Goal: Task Accomplishment & Management: Use online tool/utility

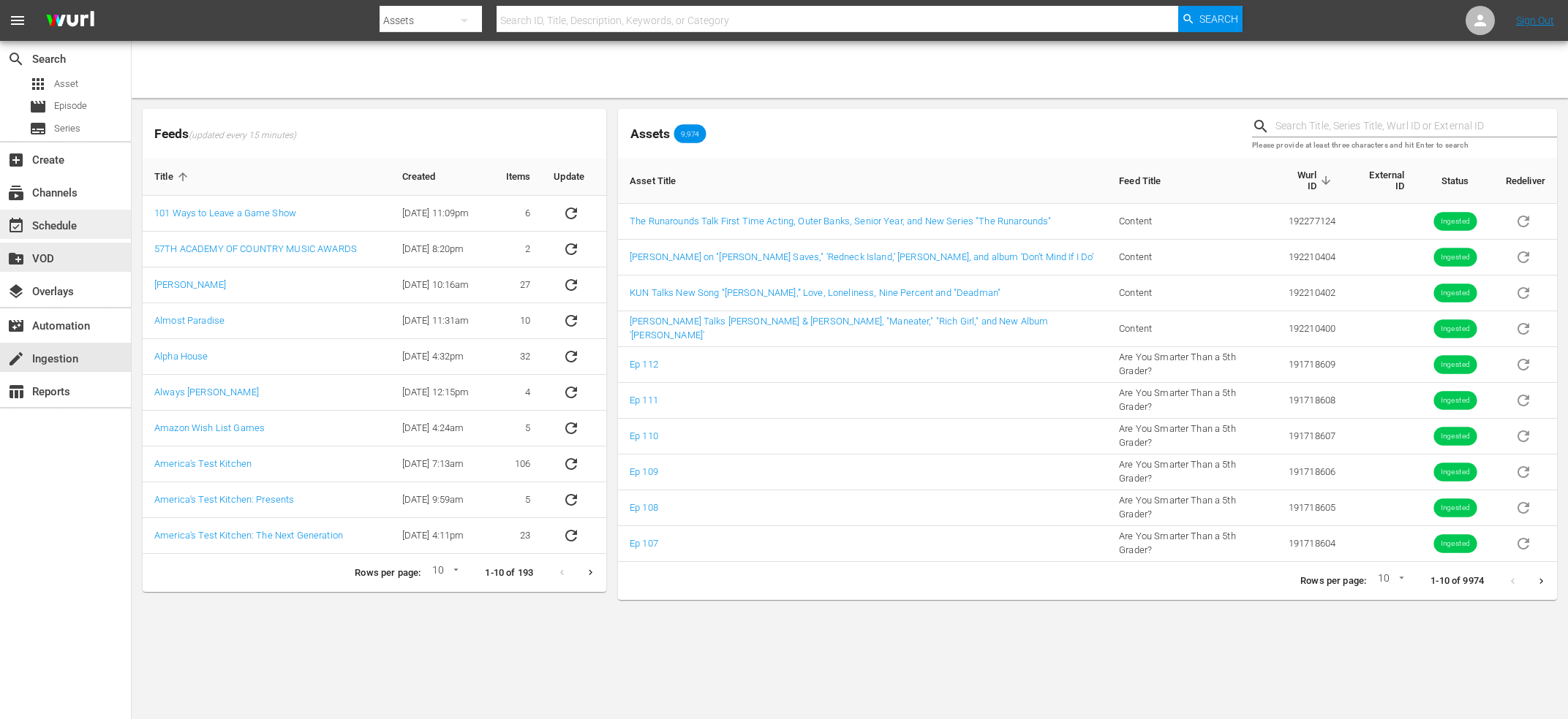
click at [55, 231] on div "event_available Schedule" at bounding box center [40, 223] width 81 height 13
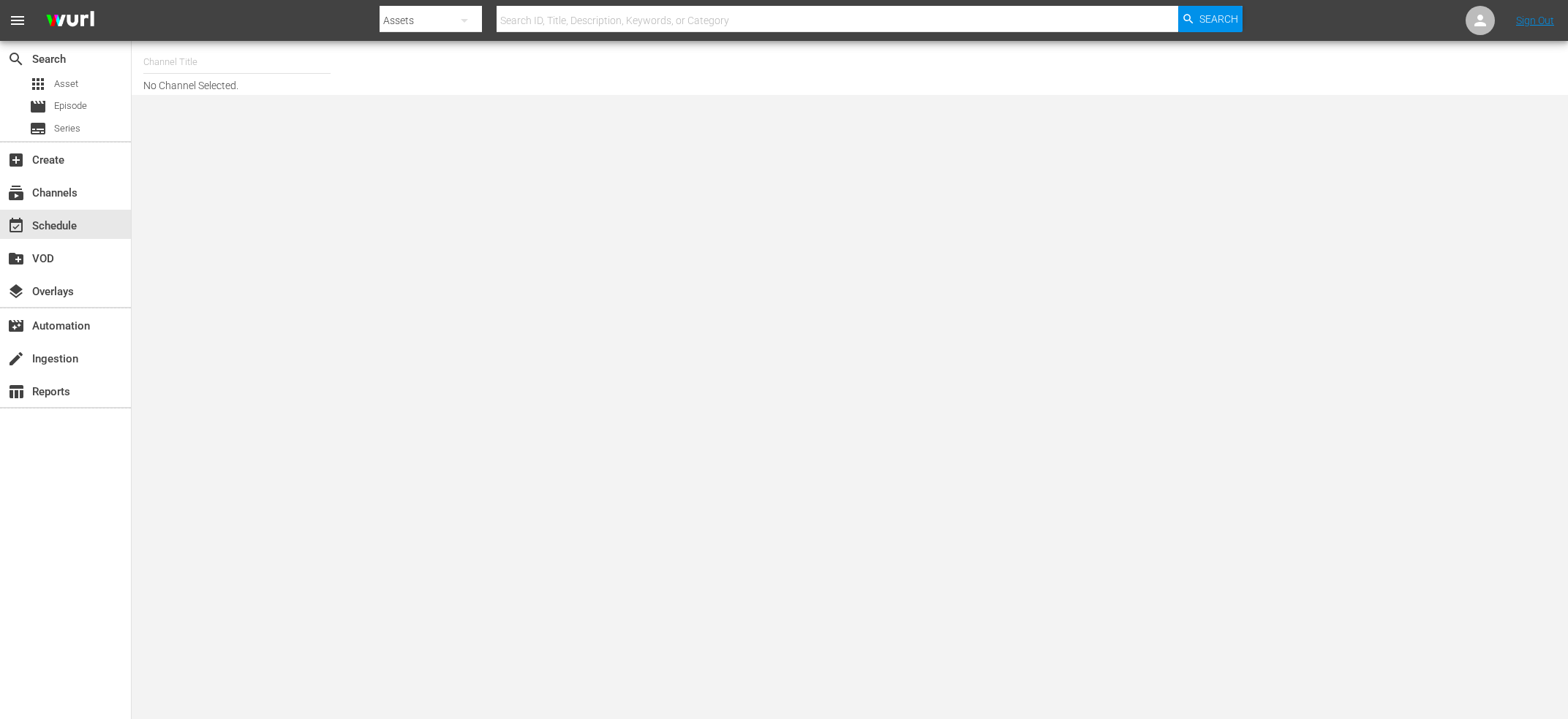
click at [211, 70] on input "text" at bounding box center [237, 62] width 188 height 35
type input "s"
click at [222, 103] on div "Amazon Movies (1435 - freevee_humorme_1)" at bounding box center [344, 102] width 379 height 35
type input "Amazon Movies (1435 - freevee_humorme_1)"
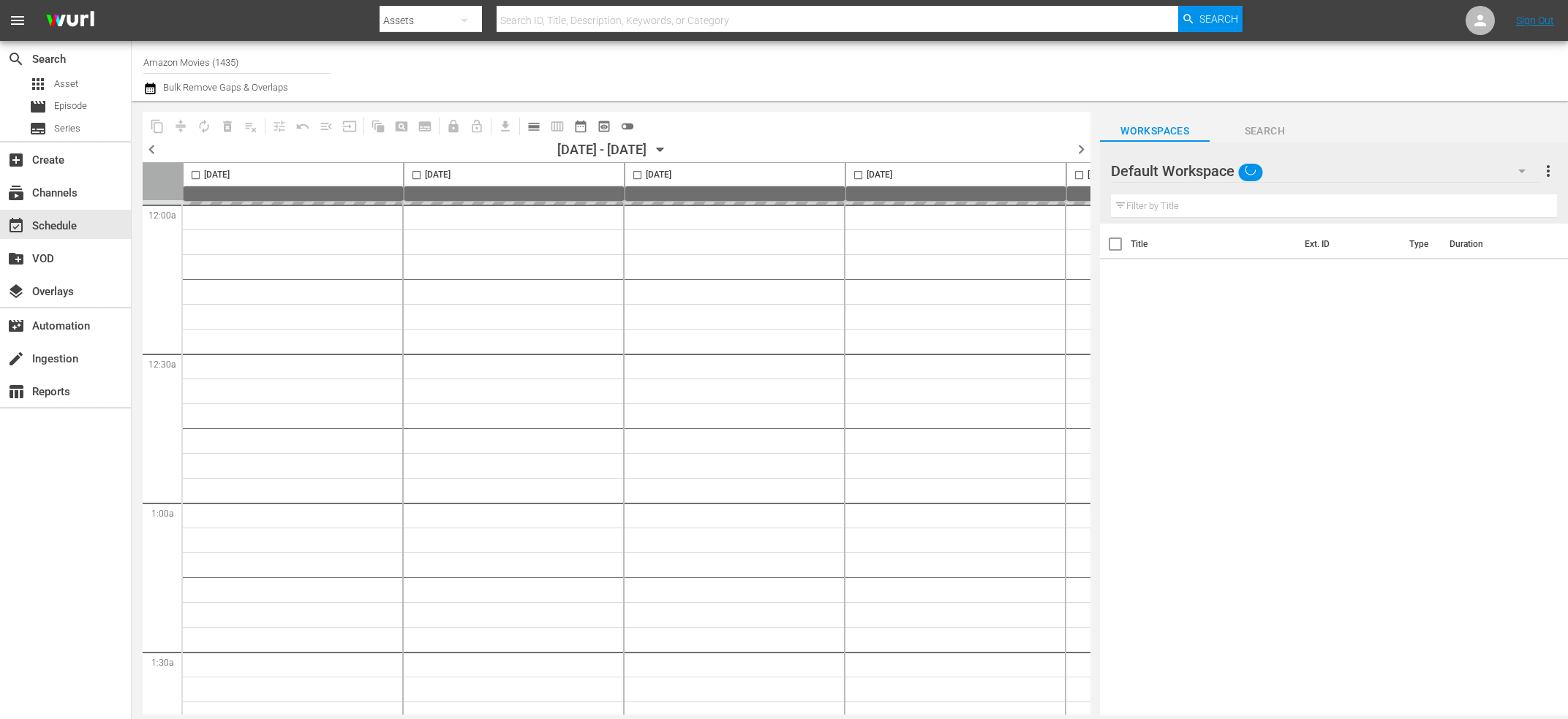
click at [668, 146] on icon "button" at bounding box center [661, 150] width 16 height 16
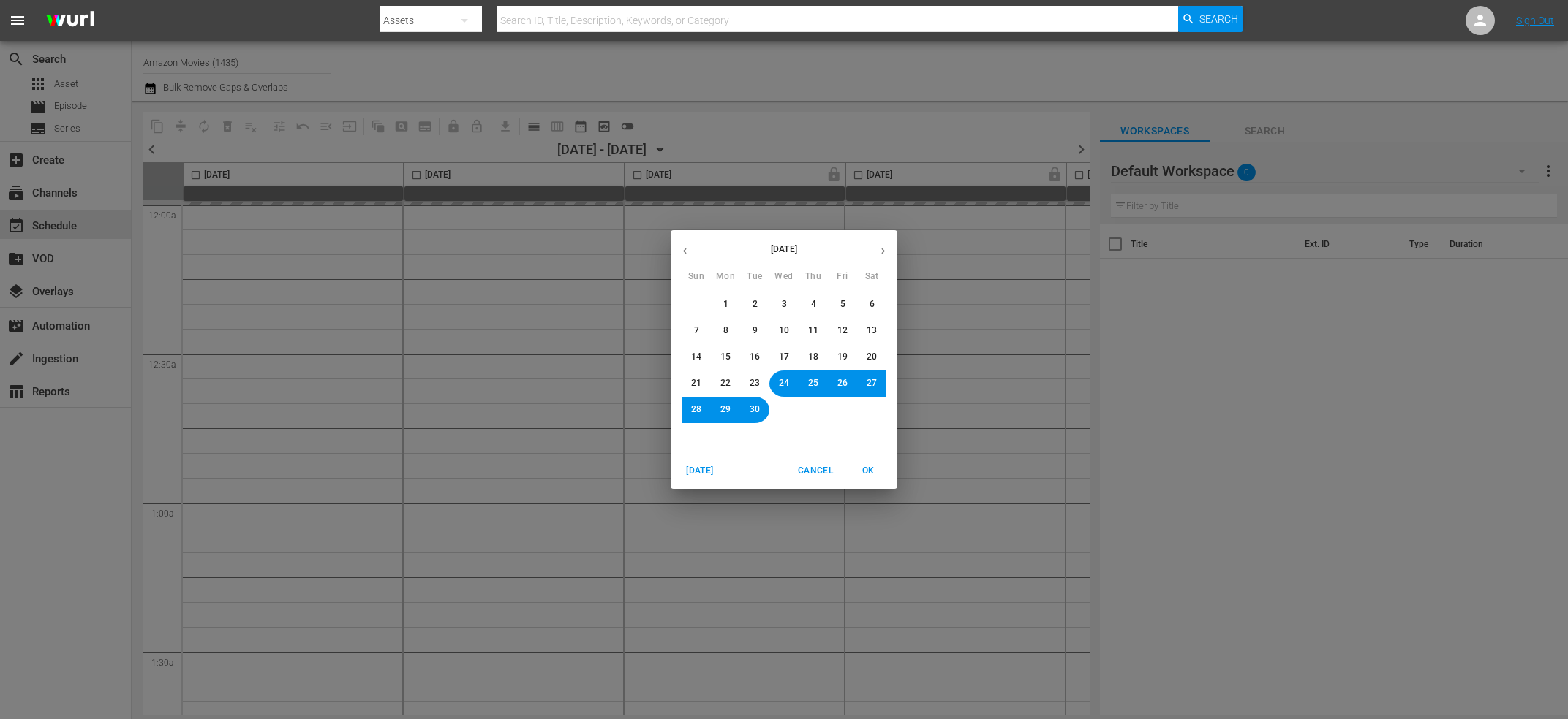
click at [883, 254] on icon "button" at bounding box center [883, 251] width 11 height 11
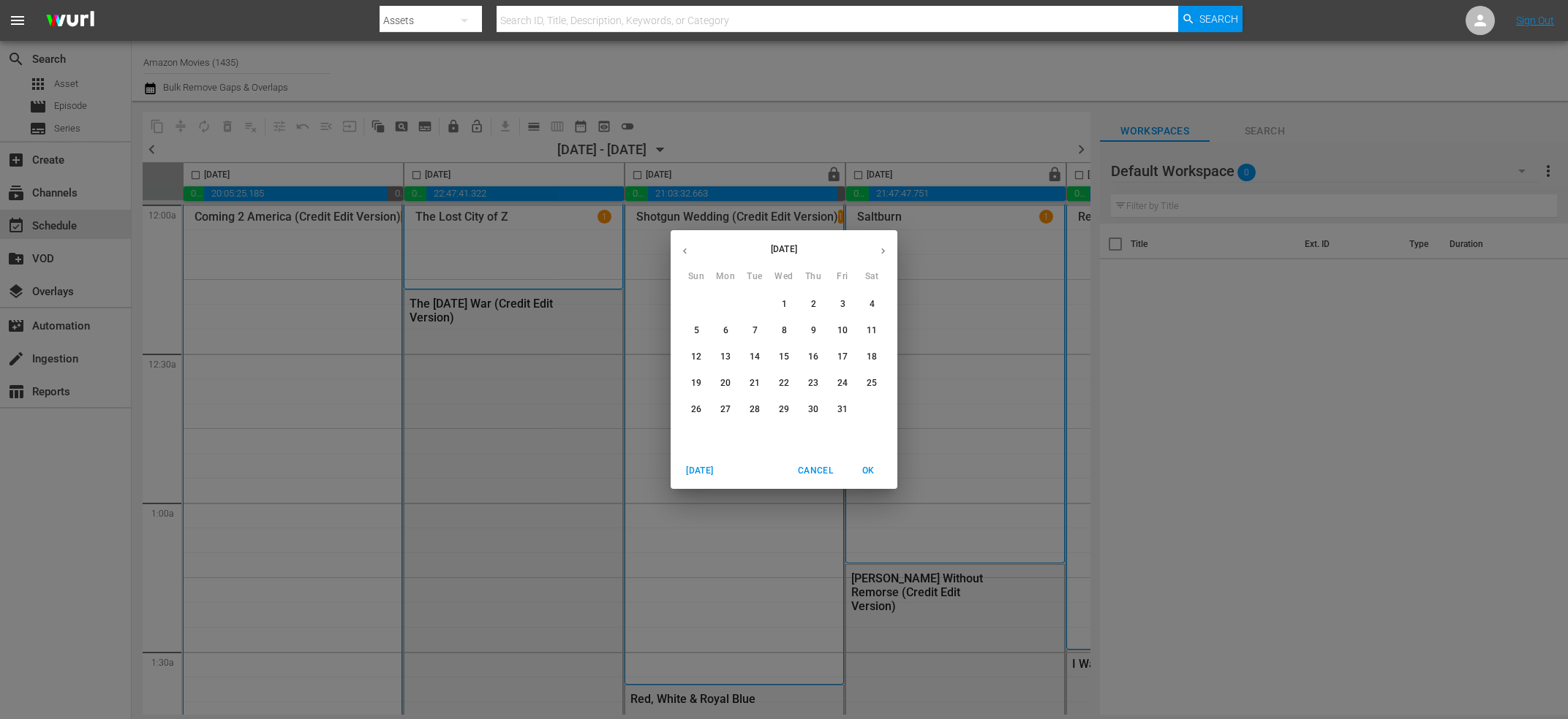
click at [782, 302] on span "1" at bounding box center [784, 305] width 5 height 13
click at [869, 467] on span "OK" at bounding box center [868, 471] width 35 height 16
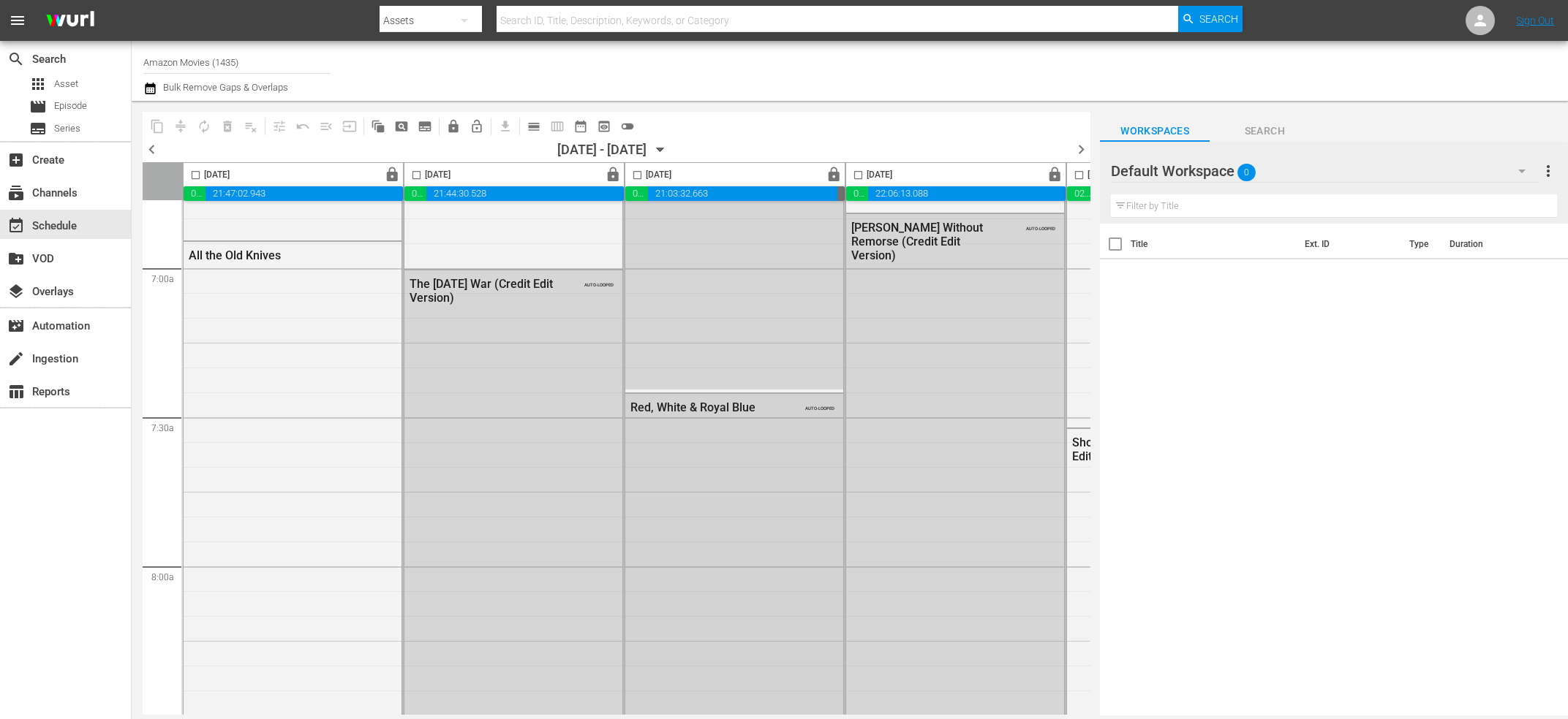
scroll to position [2204, 0]
